Goal: Navigation & Orientation: Find specific page/section

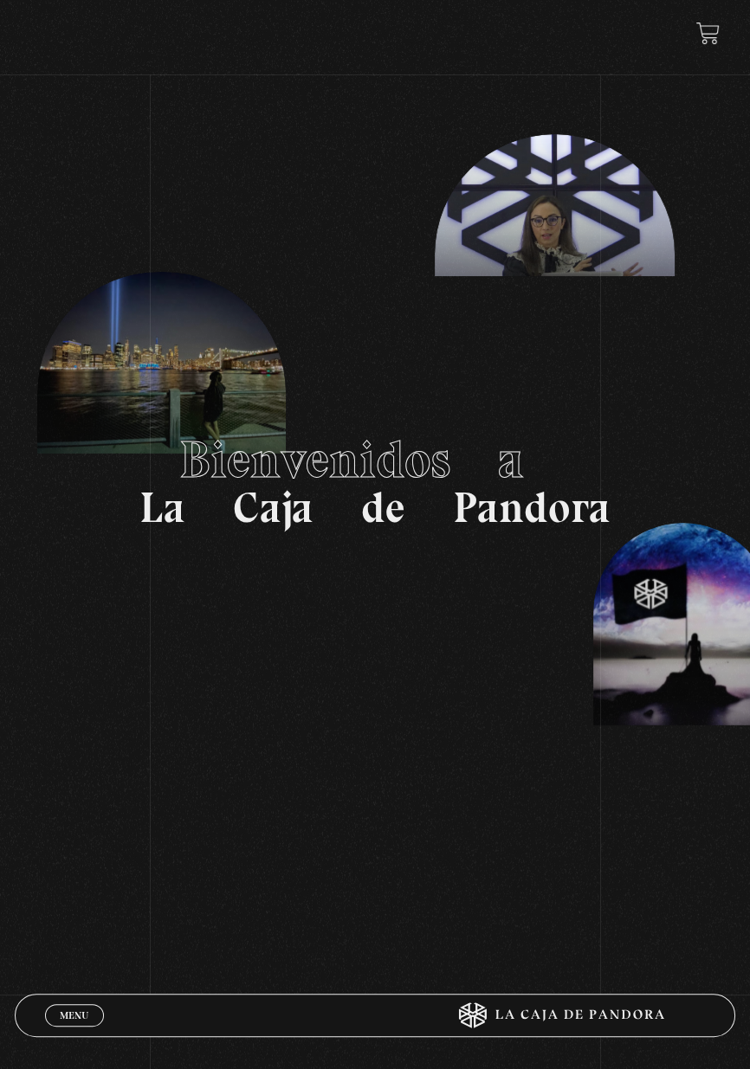
click at [74, 1004] on link "Menu Cerrar" at bounding box center [74, 1015] width 59 height 23
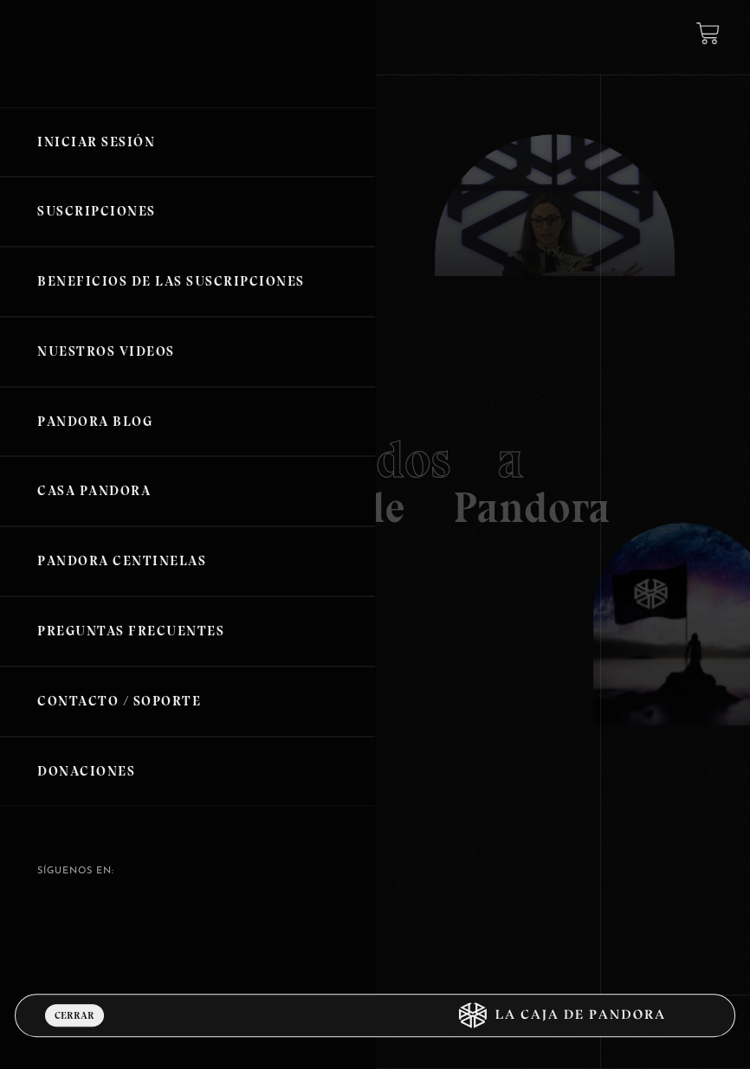
click at [112, 150] on link "Iniciar Sesión" at bounding box center [187, 142] width 375 height 70
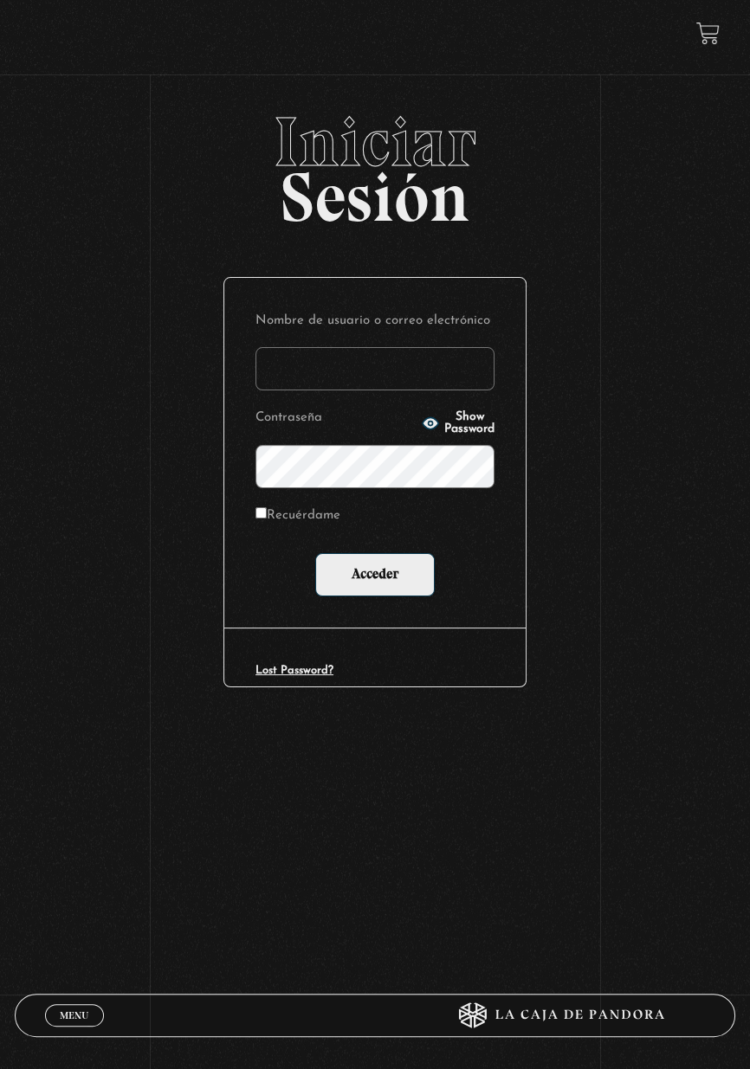
click at [313, 390] on input "Nombre de usuario o correo electrónico" at bounding box center [374, 368] width 239 height 43
type input "[PERSON_NAME].[PERSON_NAME]"
click at [315, 553] on input "Acceder" at bounding box center [374, 574] width 119 height 43
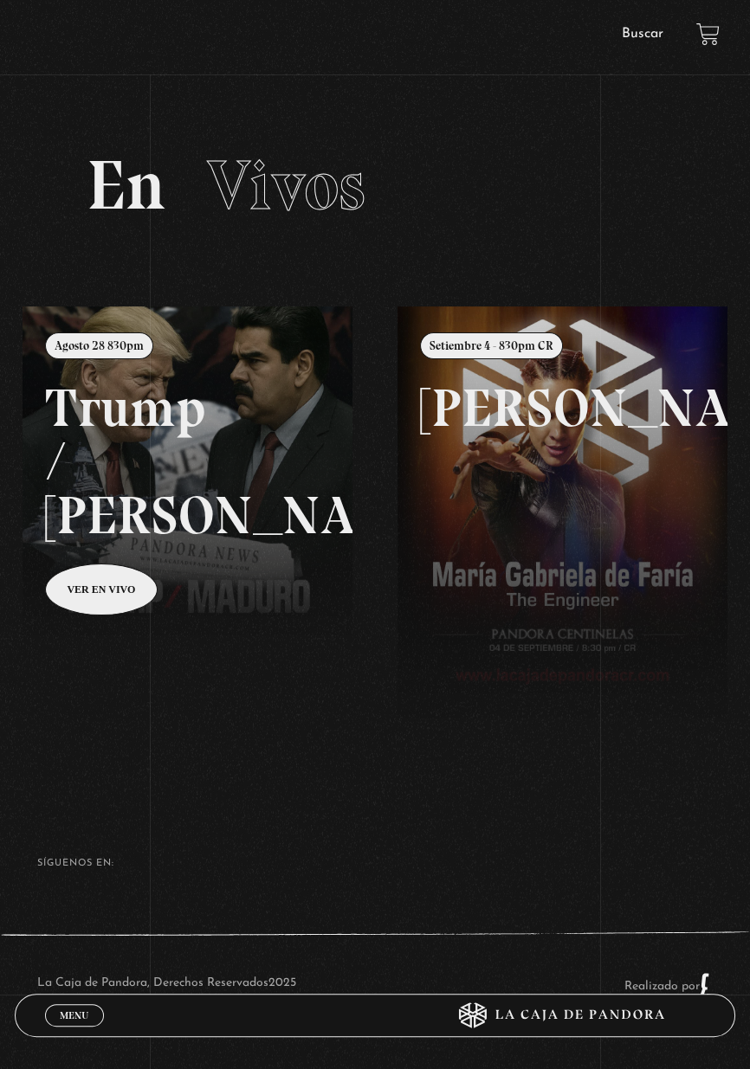
click at [74, 1010] on span "Menu" at bounding box center [74, 1015] width 29 height 10
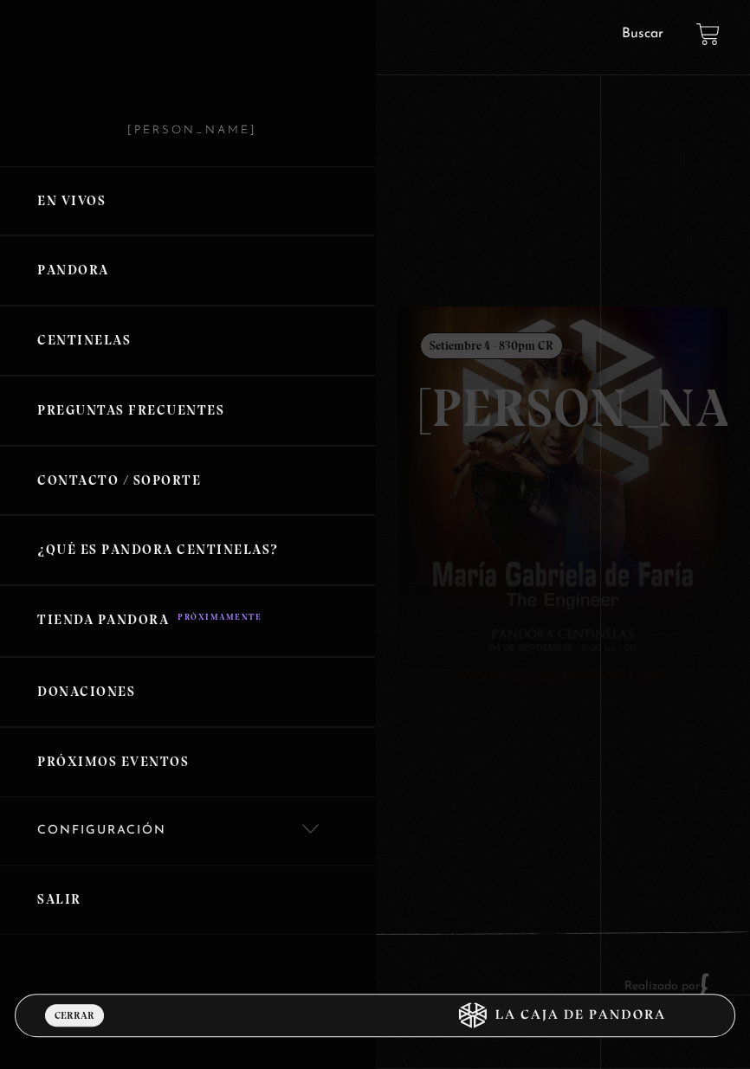
click at [101, 203] on link "En vivos" at bounding box center [187, 201] width 375 height 70
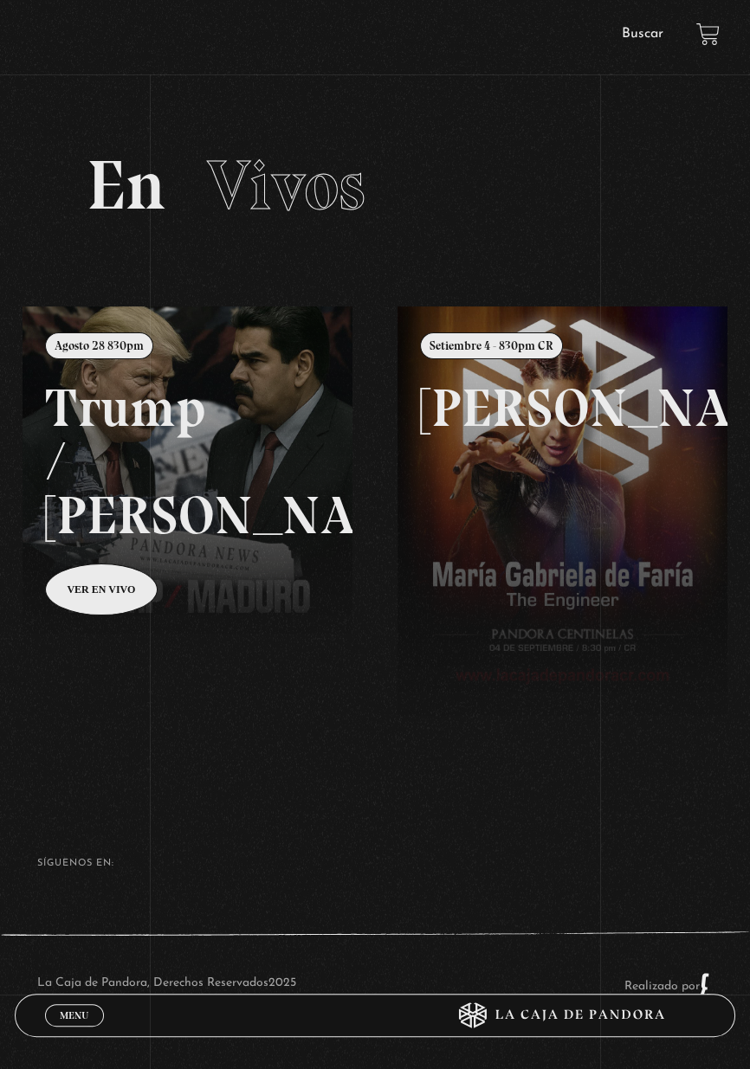
click at [80, 1011] on span "Menu" at bounding box center [74, 1015] width 29 height 10
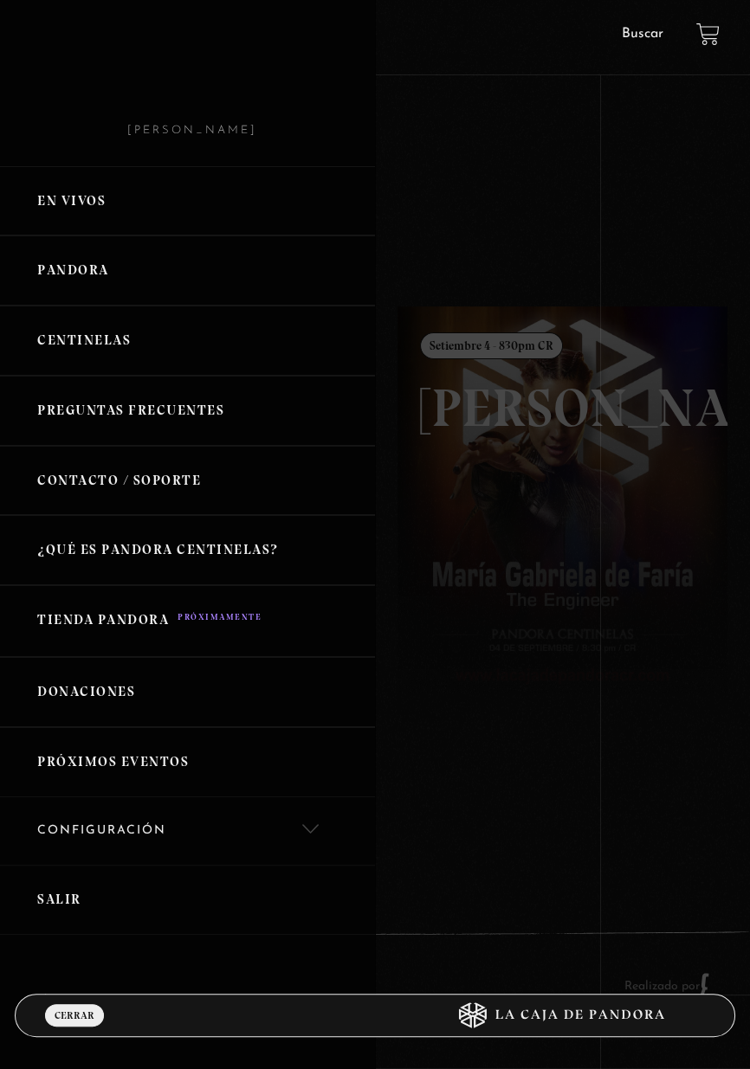
click at [133, 346] on link "Centinelas" at bounding box center [187, 341] width 375 height 70
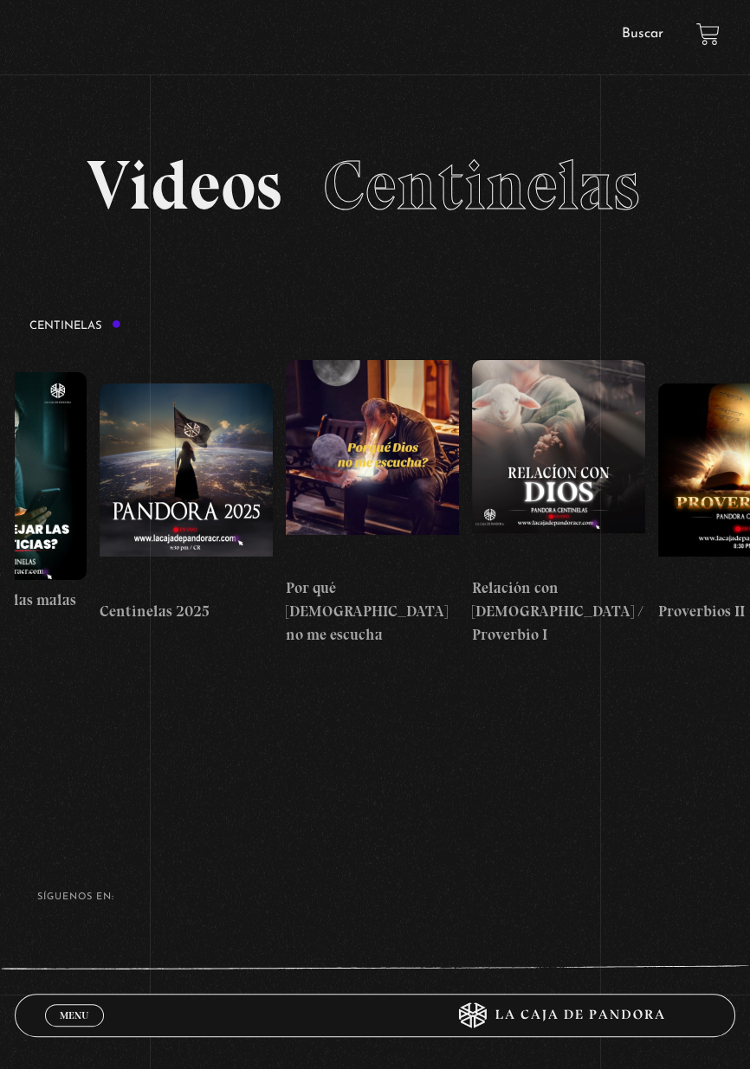
scroll to position [0, 108]
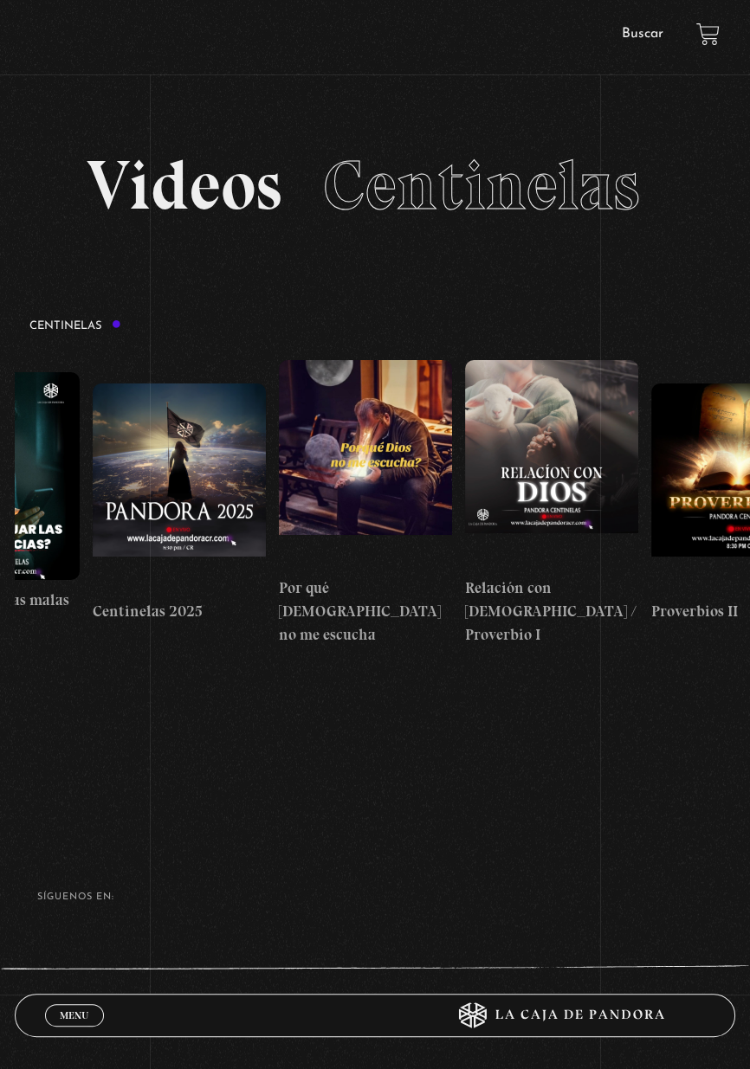
click at [550, 445] on figure at bounding box center [551, 464] width 173 height 208
